Goal: Check status: Check status

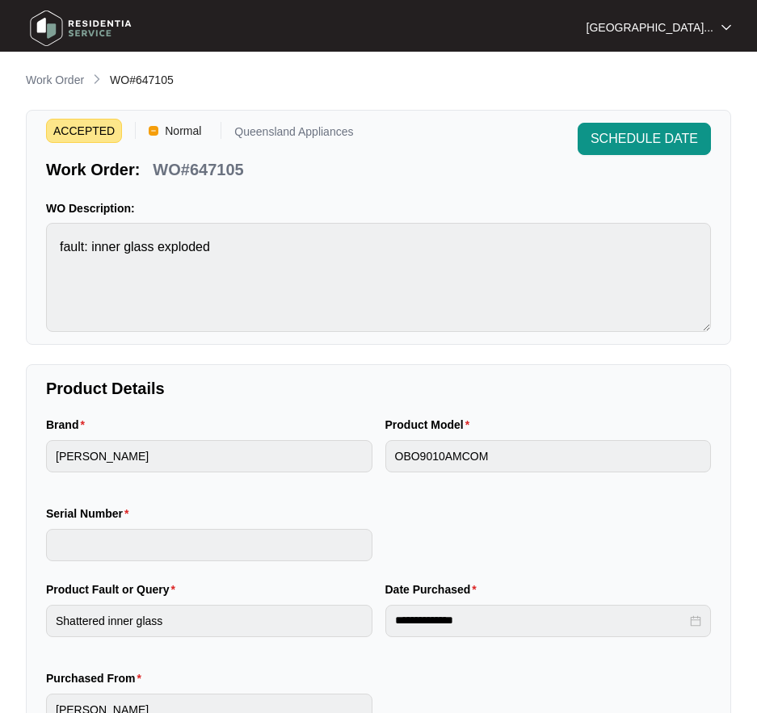
drag, startPoint x: 63, startPoint y: 78, endPoint x: 94, endPoint y: 70, distance: 31.7
click at [63, 78] on p "Work Order" at bounding box center [55, 80] width 58 height 16
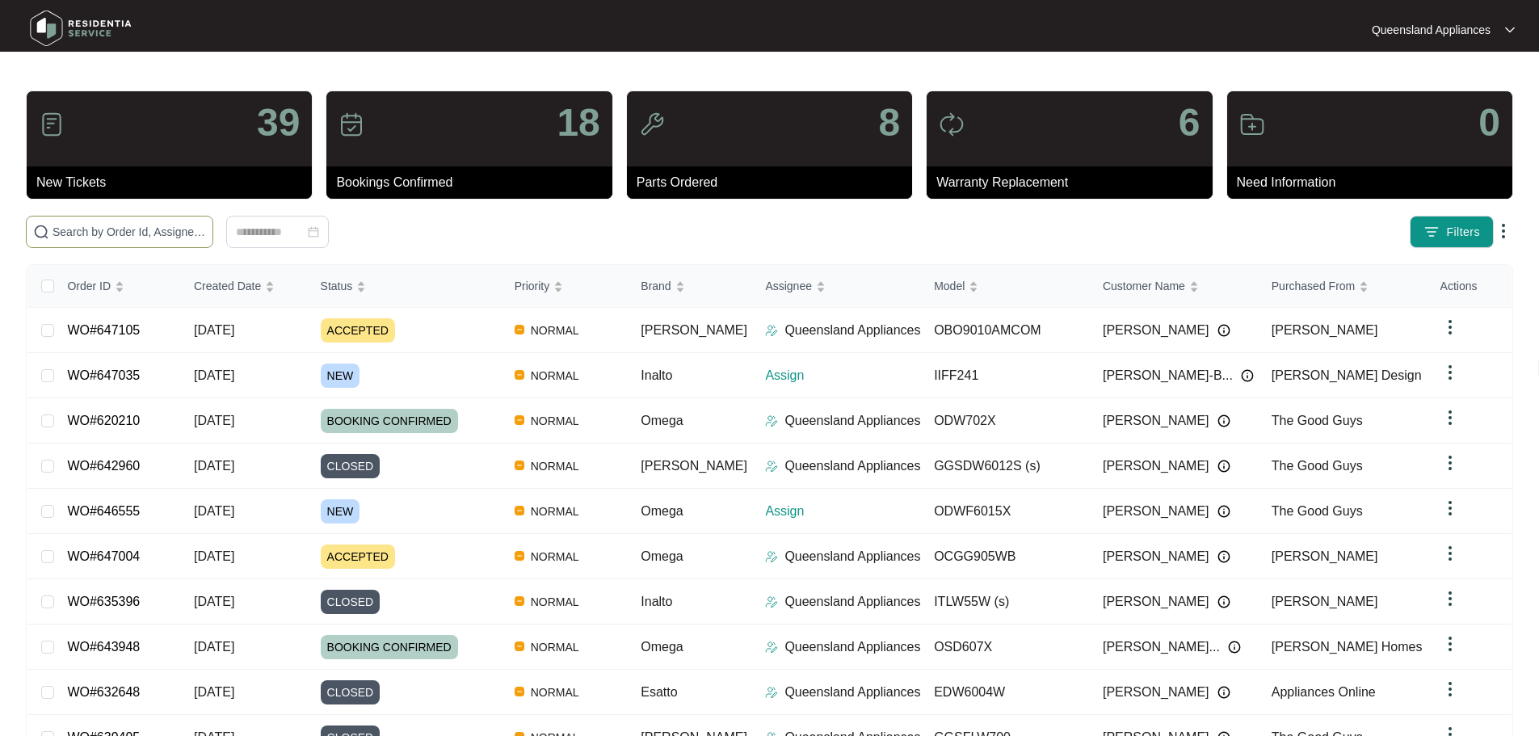
click at [158, 237] on input "text" at bounding box center [128, 232] width 153 height 18
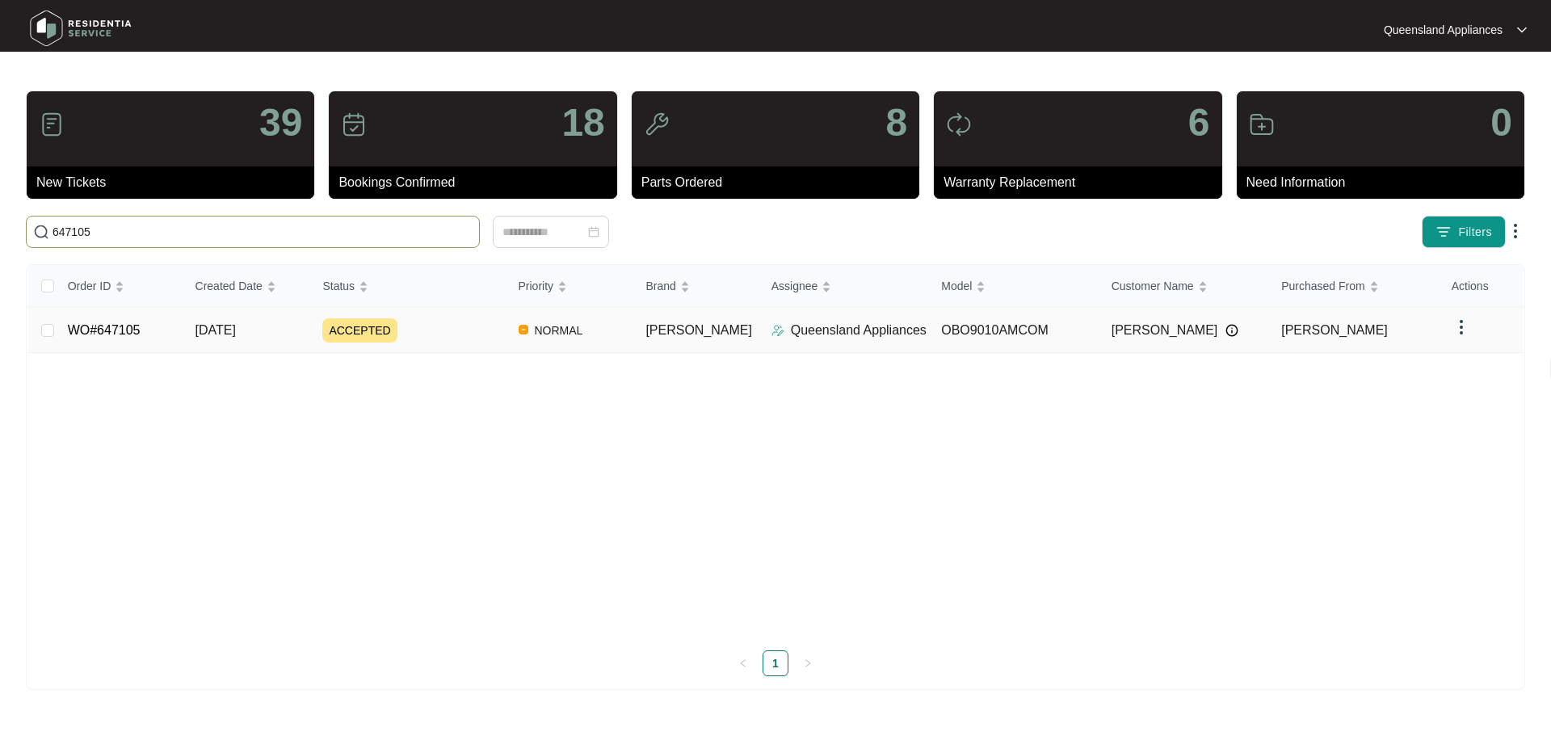
type input "647105"
click at [111, 337] on link "WO#647105" at bounding box center [104, 330] width 73 height 14
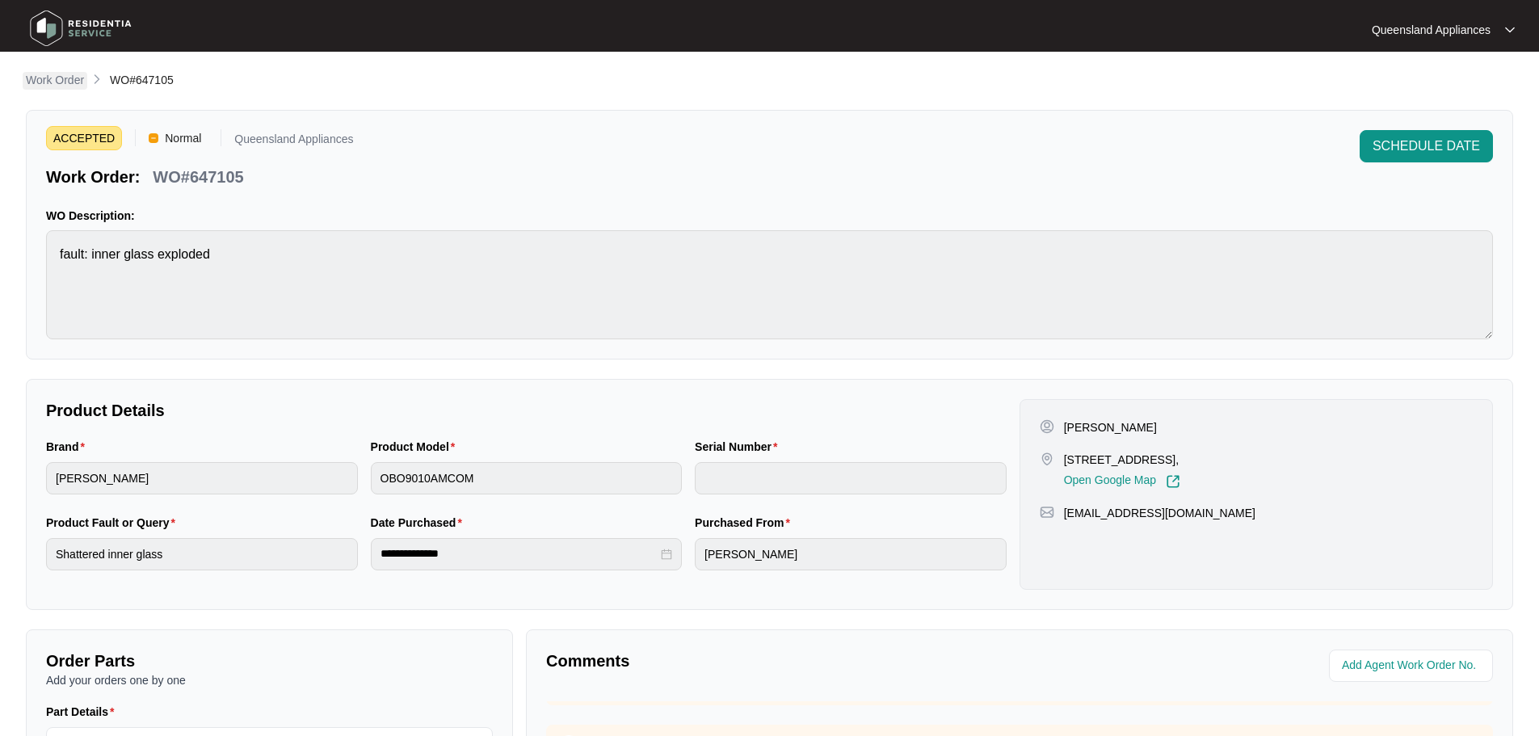
click at [71, 80] on p "Work Order" at bounding box center [55, 80] width 58 height 16
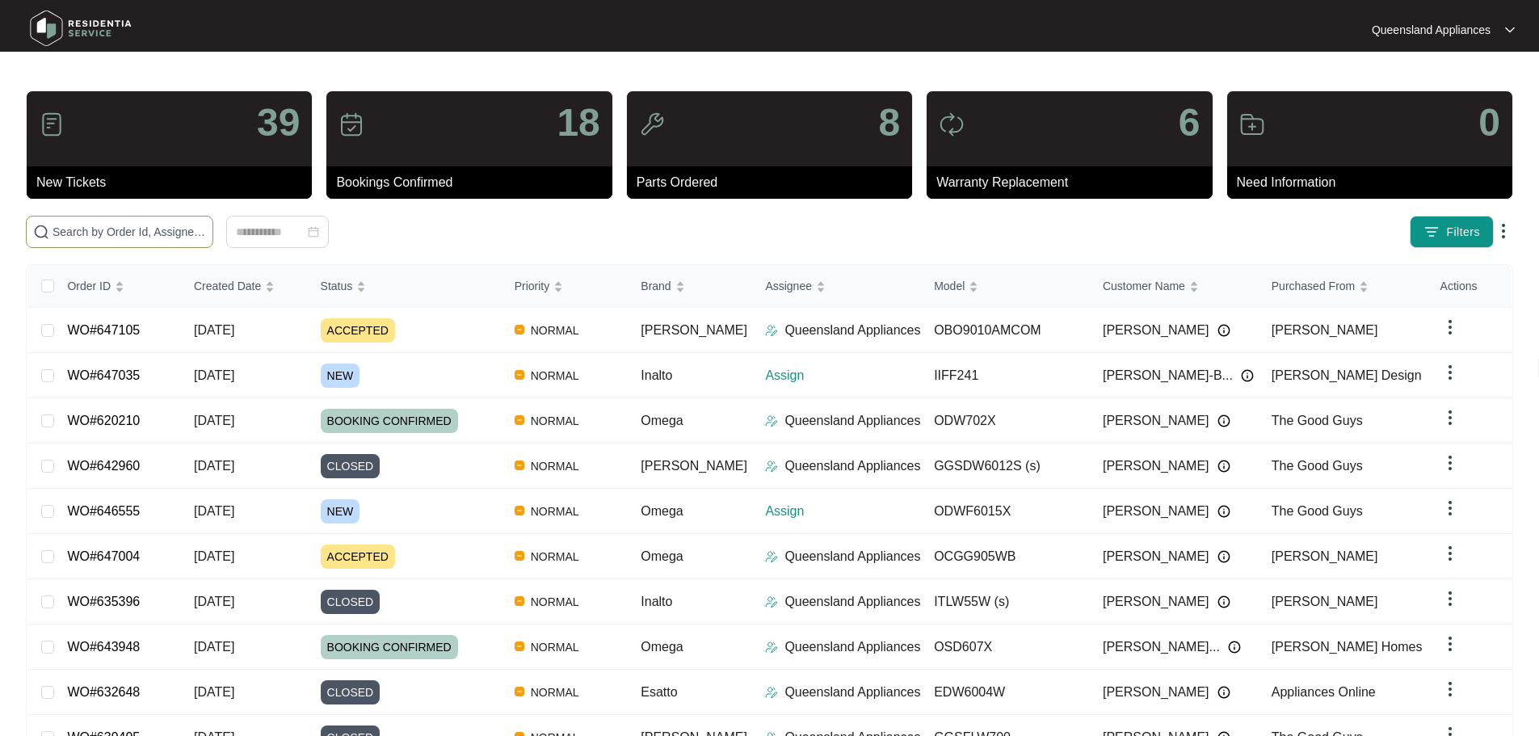
click at [206, 233] on input "text" at bounding box center [128, 232] width 153 height 18
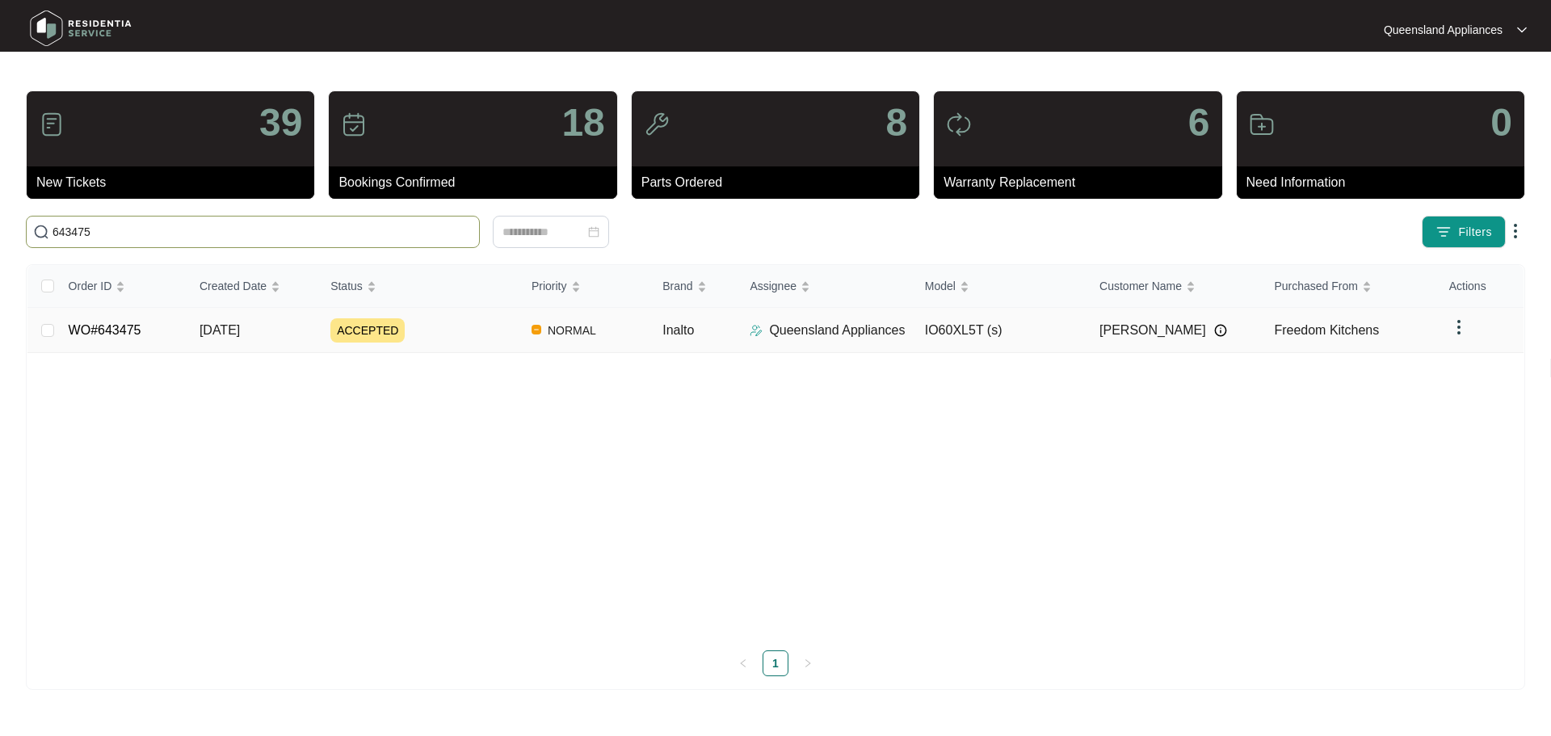
type input "643475"
click at [110, 331] on link "WO#643475" at bounding box center [105, 330] width 73 height 14
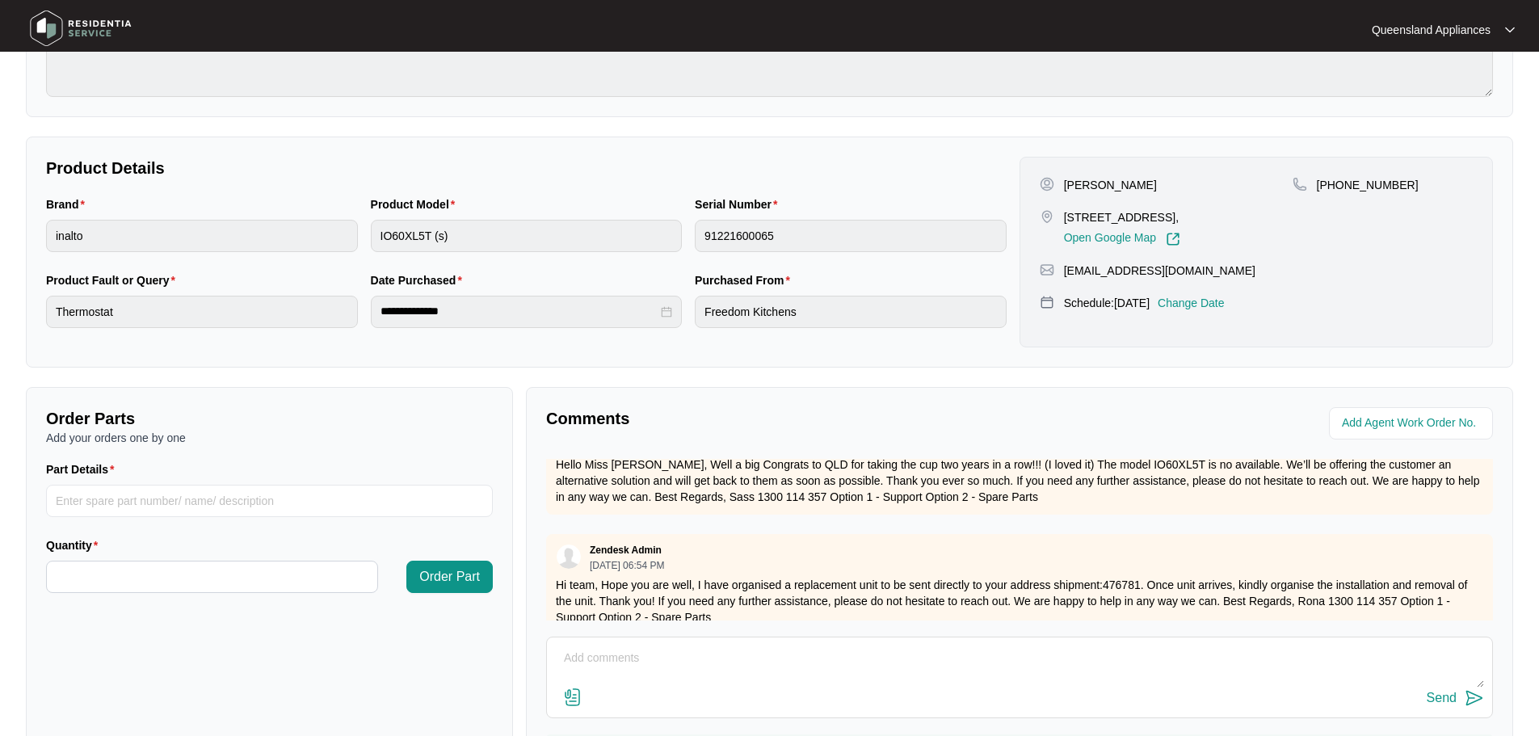
scroll to position [641, 0]
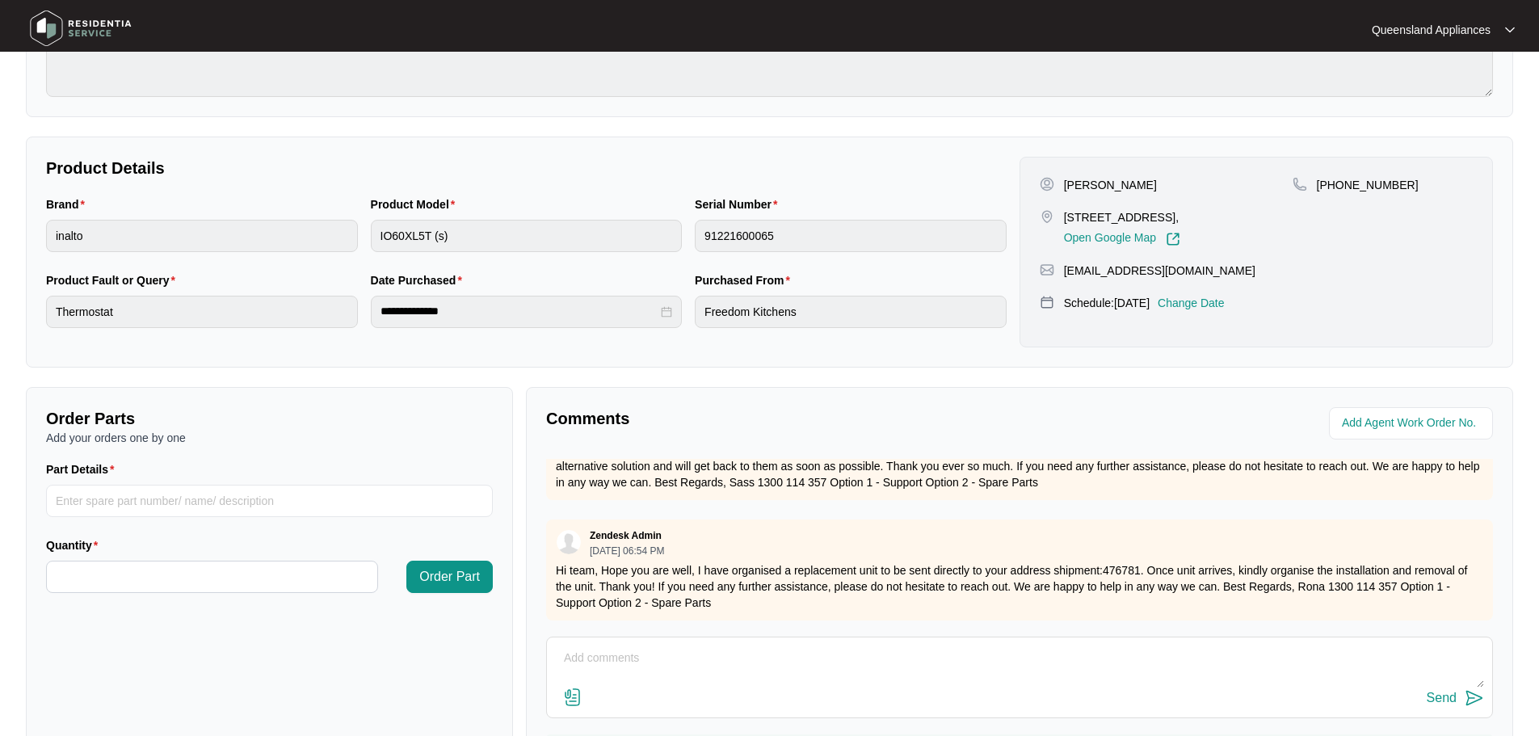
click at [662, 652] on textarea at bounding box center [1019, 666] width 929 height 42
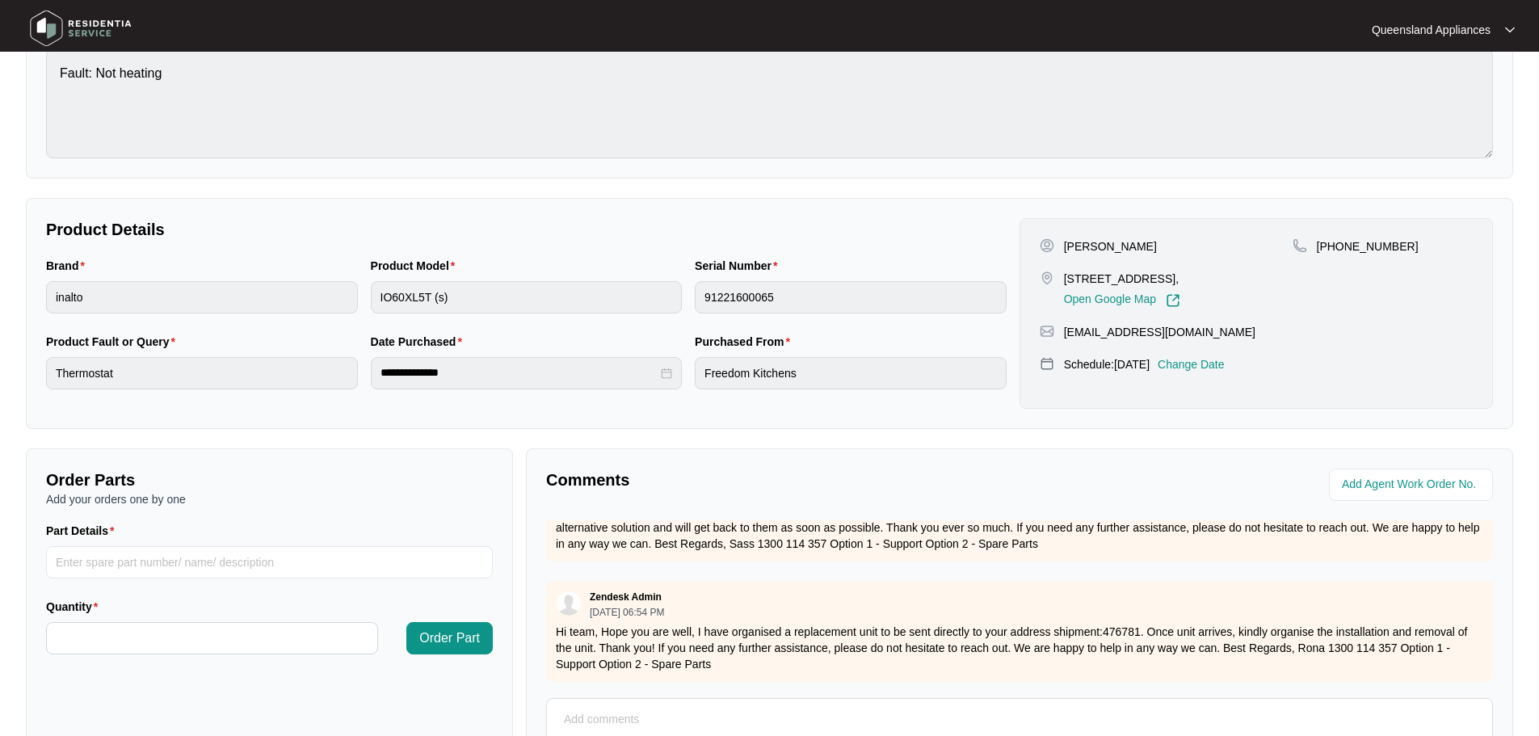
scroll to position [242, 0]
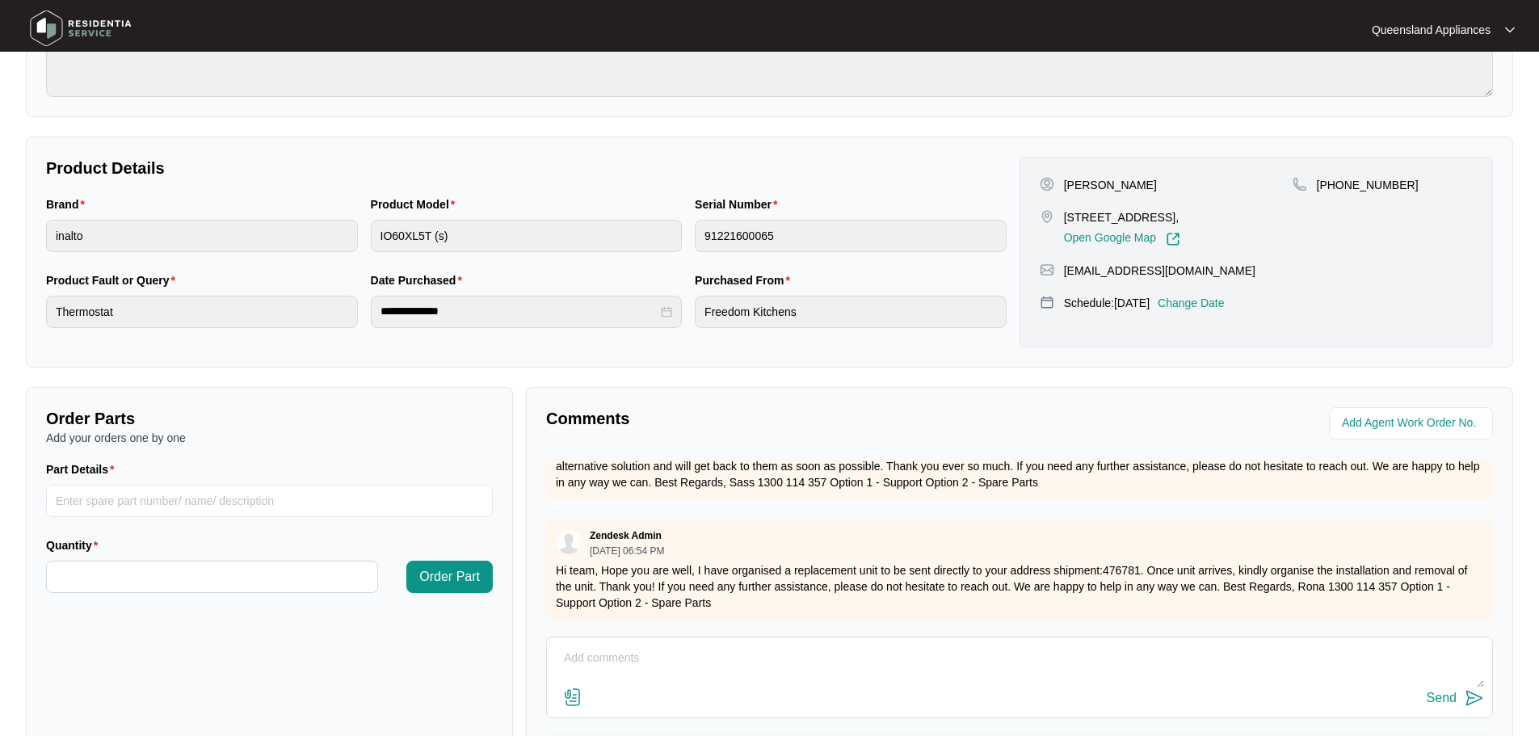
click at [612, 655] on textarea at bounding box center [1019, 666] width 929 height 42
type textarea "h"
click at [756, 661] on textarea "Hi team, We have received the oven and will contact the customer to arrange ins…" at bounding box center [1019, 666] width 929 height 42
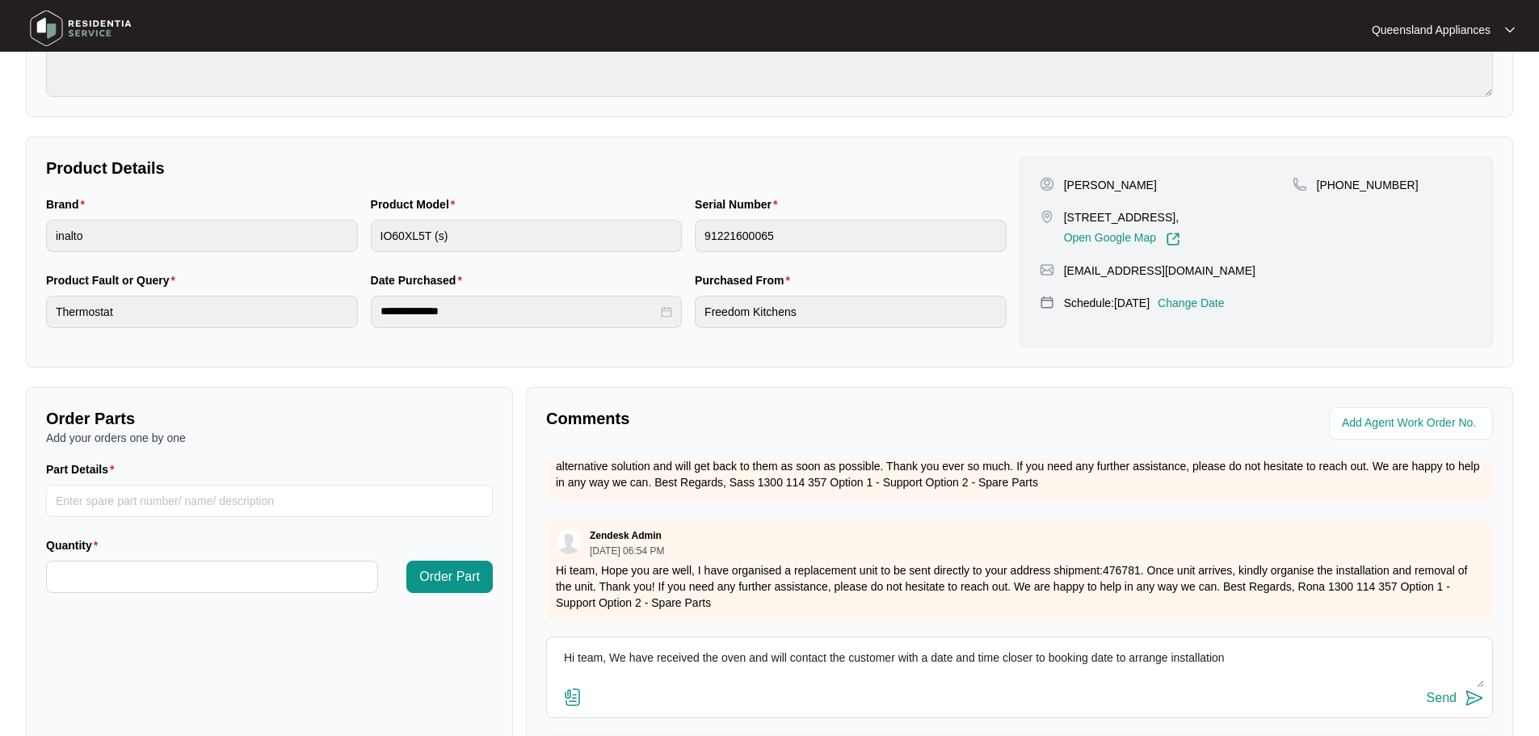
click at [745, 657] on textarea "Hi team, We have received the oven and will contact the customer with a date an…" at bounding box center [1019, 666] width 929 height 42
type textarea "Hi team, We have received the oven and will contact the customer with a date an…"
click at [756, 702] on img at bounding box center [1473, 697] width 19 height 19
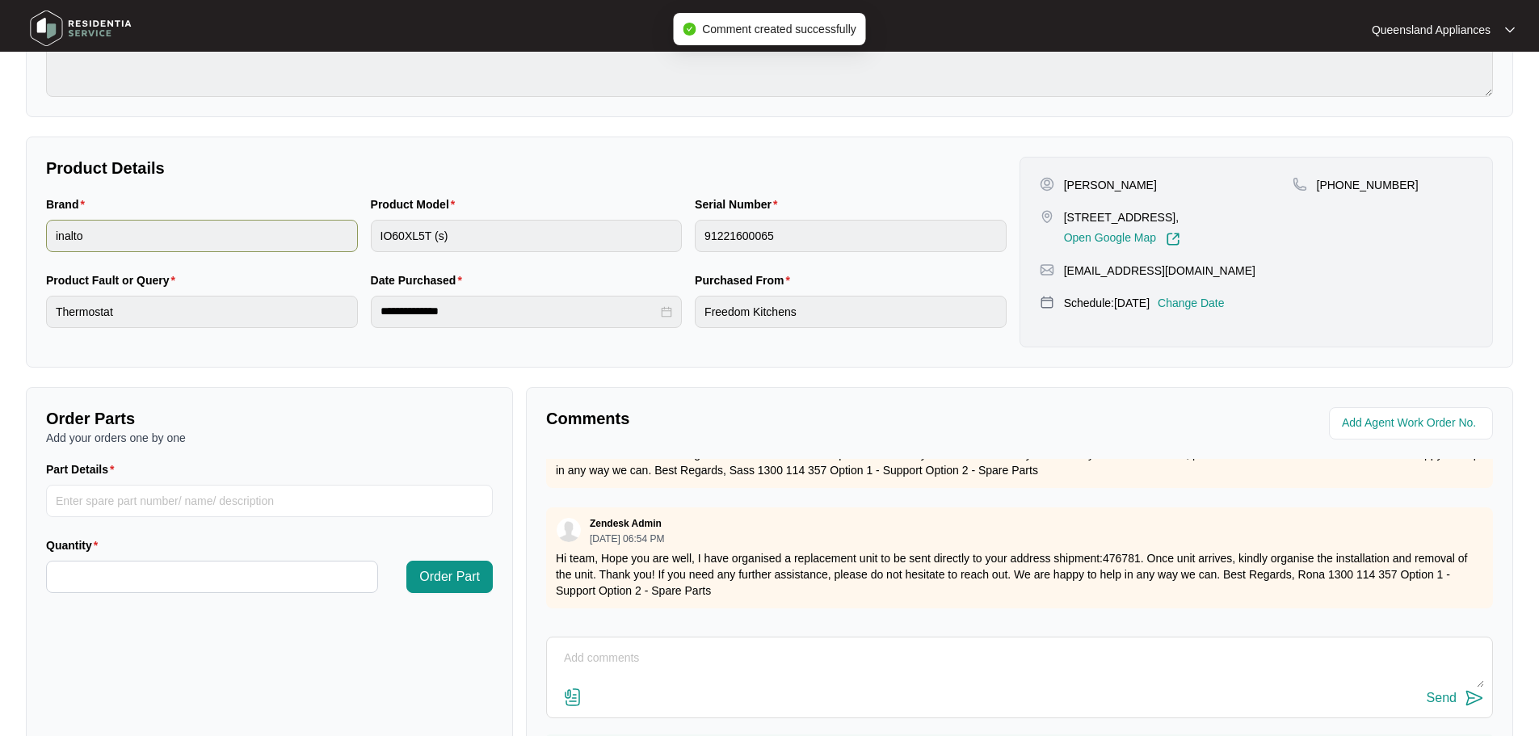
scroll to position [0, 0]
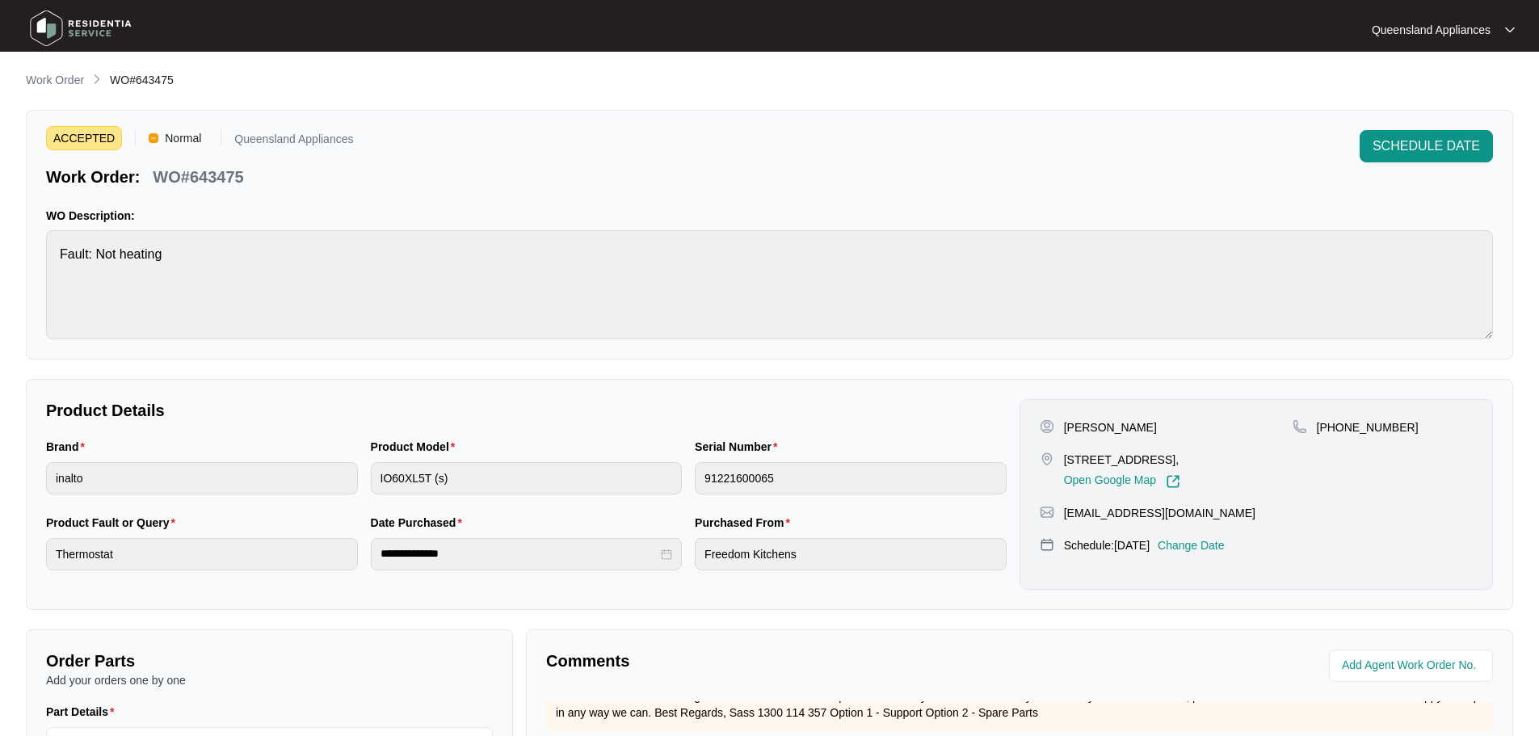
click at [48, 85] on p "Work Order" at bounding box center [55, 80] width 58 height 16
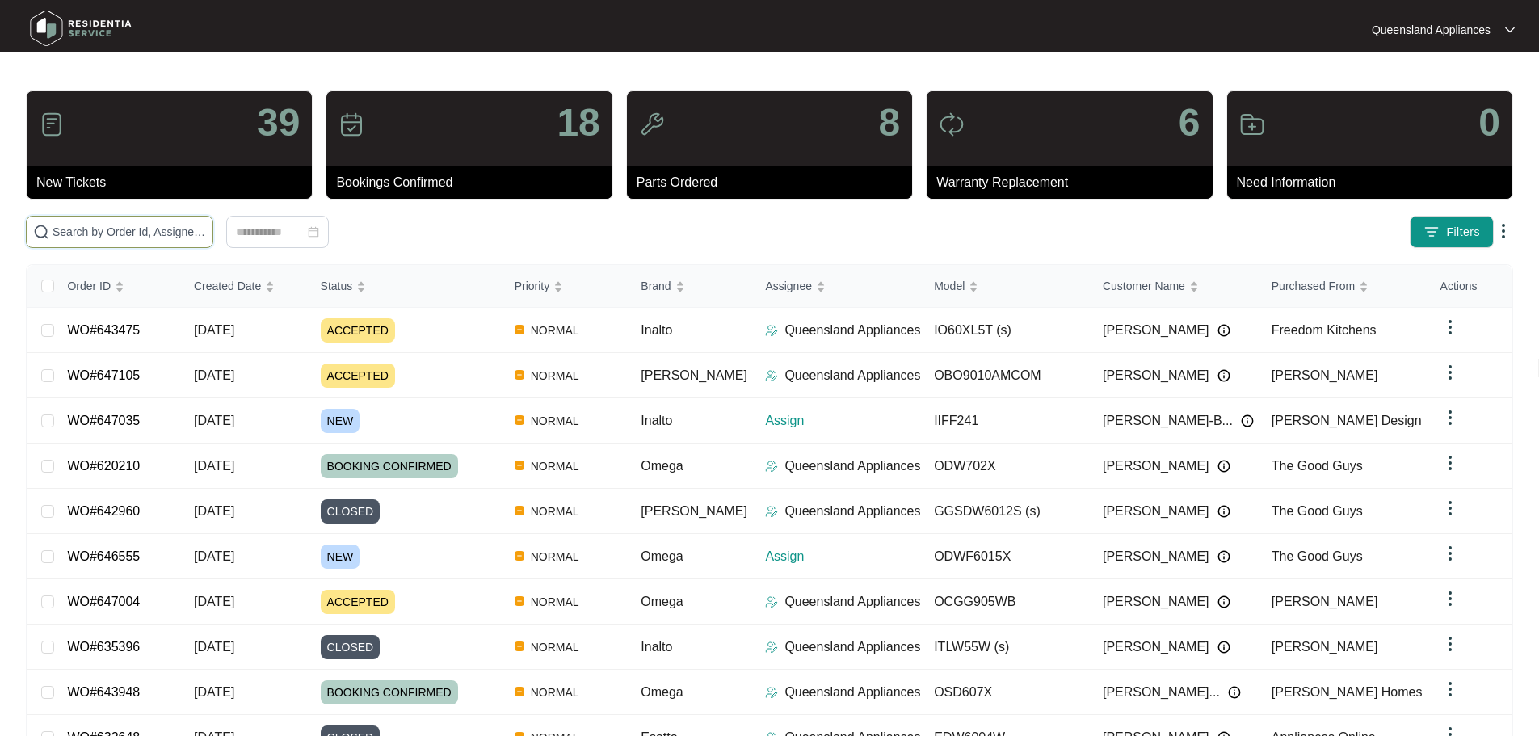
click at [206, 225] on input "text" at bounding box center [128, 232] width 153 height 18
paste input "647105"
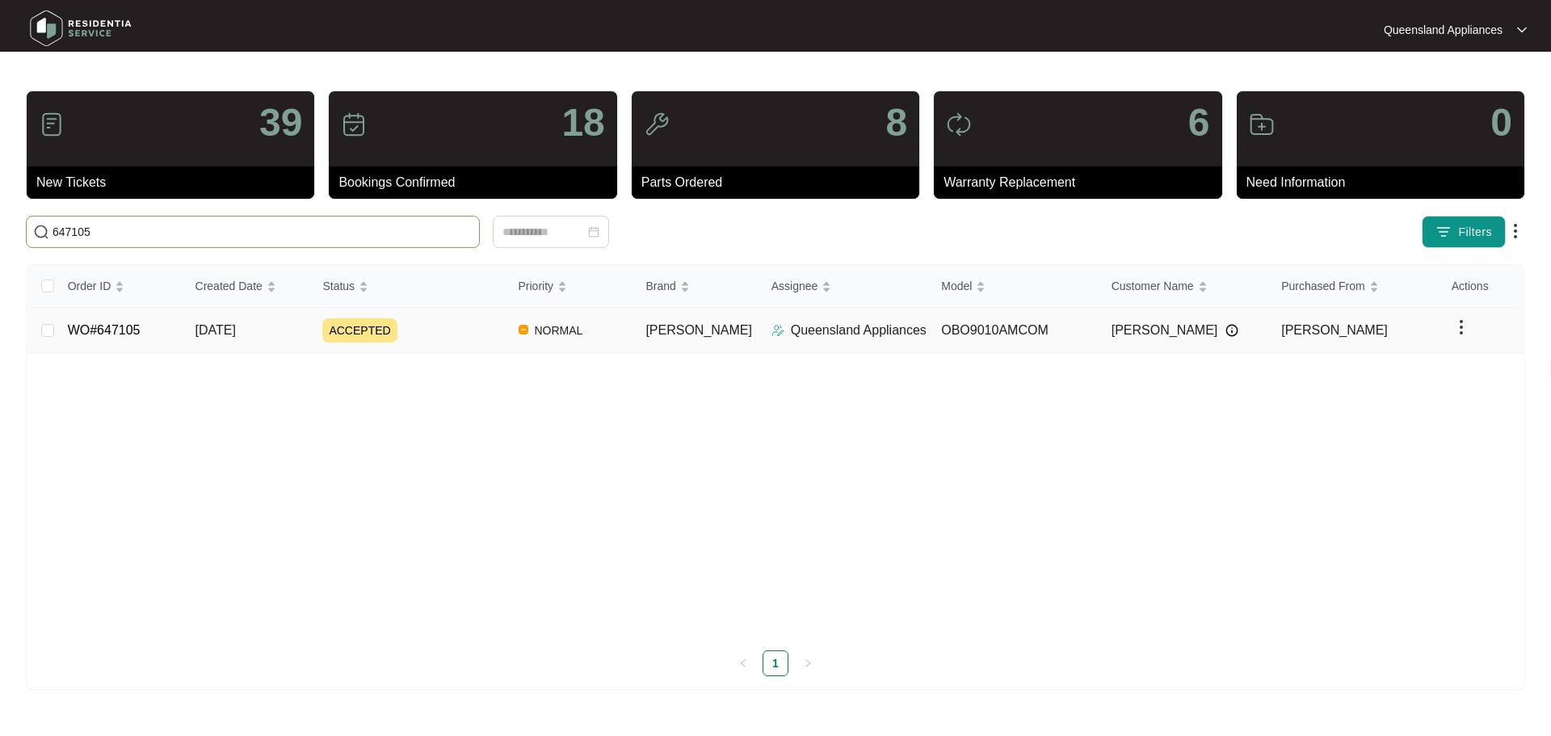
type input "647105"
click at [92, 332] on link "WO#647105" at bounding box center [104, 330] width 73 height 14
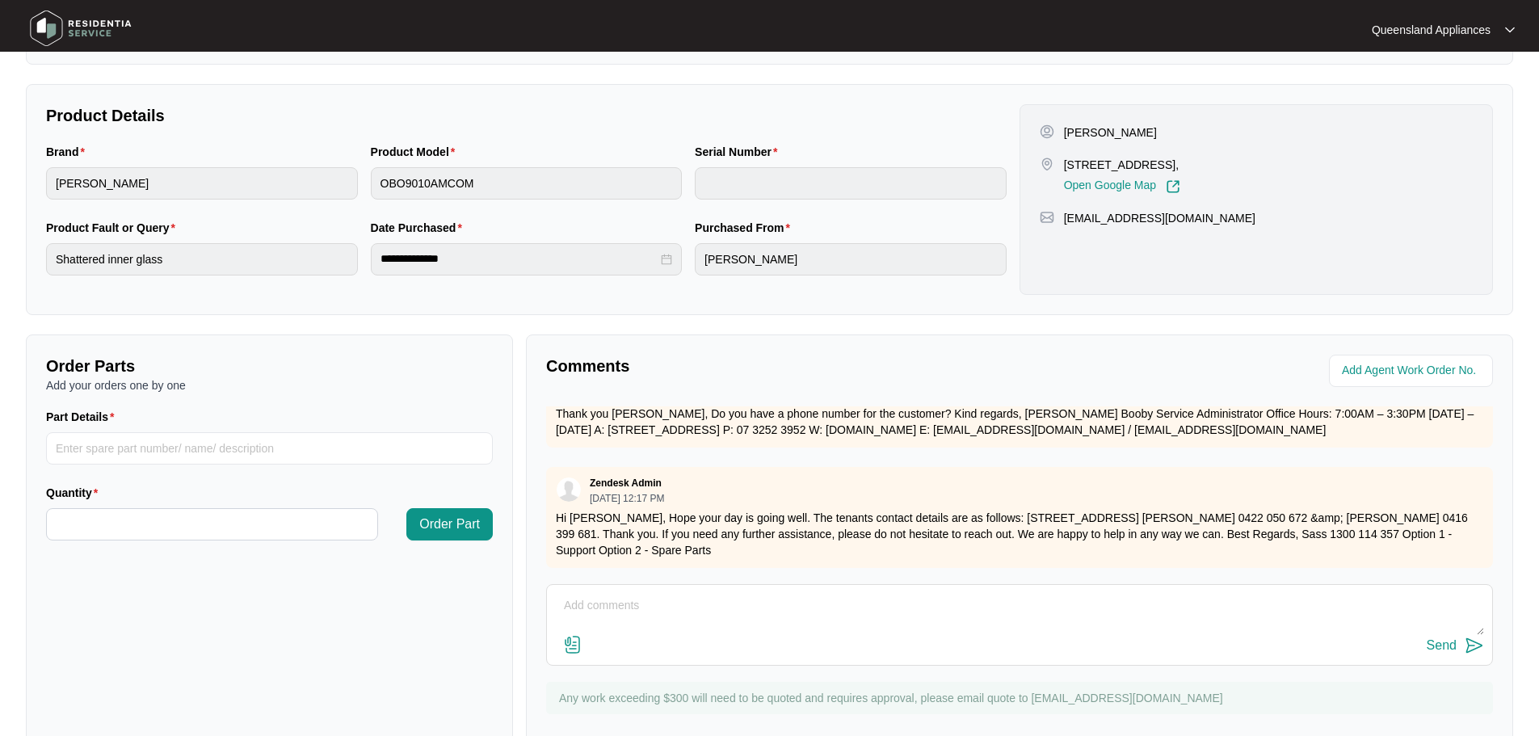
scroll to position [323, 0]
